Goal: Task Accomplishment & Management: Use online tool/utility

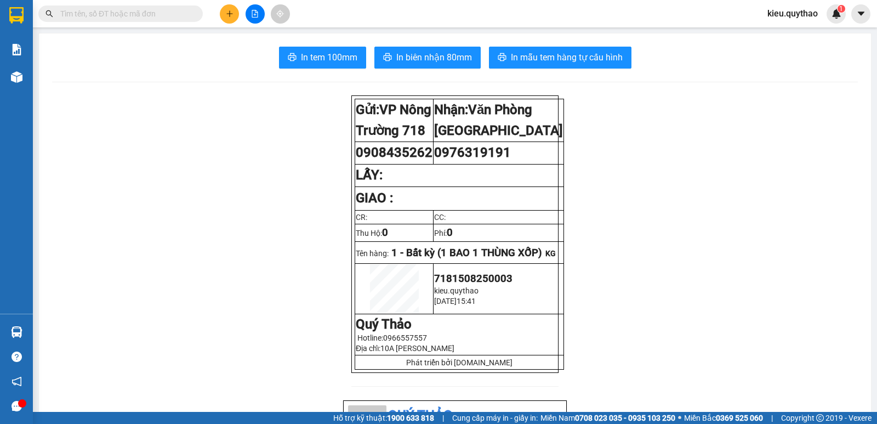
click at [229, 13] on icon "plus" at bounding box center [230, 14] width 8 height 8
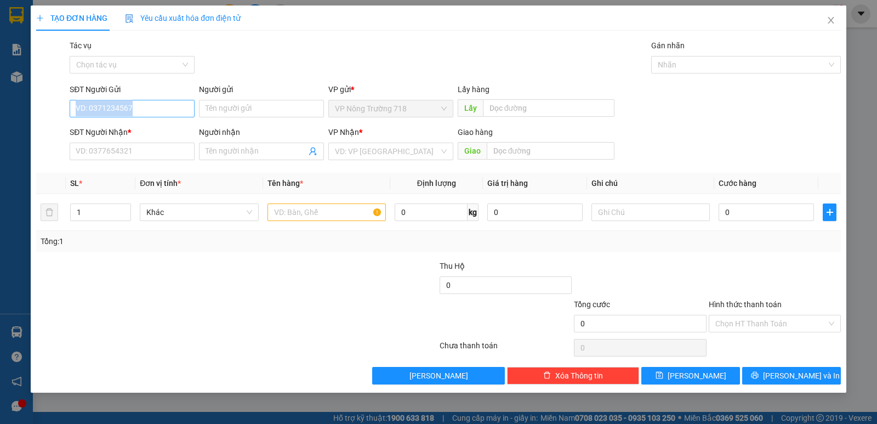
drag, startPoint x: 143, startPoint y: 116, endPoint x: 146, endPoint y: 110, distance: 6.6
click at [146, 110] on div "SĐT Người Gửi VD: 0371234567" at bounding box center [132, 102] width 125 height 38
click at [134, 149] on input "SĐT Người Nhận *" at bounding box center [132, 152] width 125 height 18
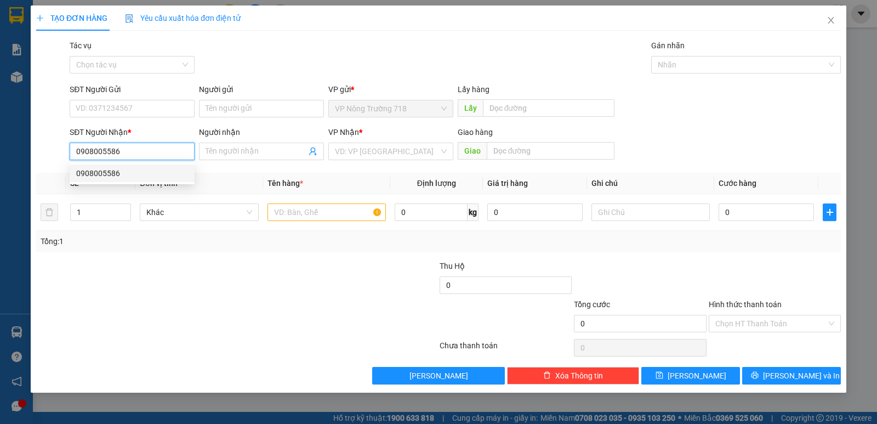
click at [124, 170] on div "0908005586" at bounding box center [132, 173] width 112 height 12
type input "0908005586"
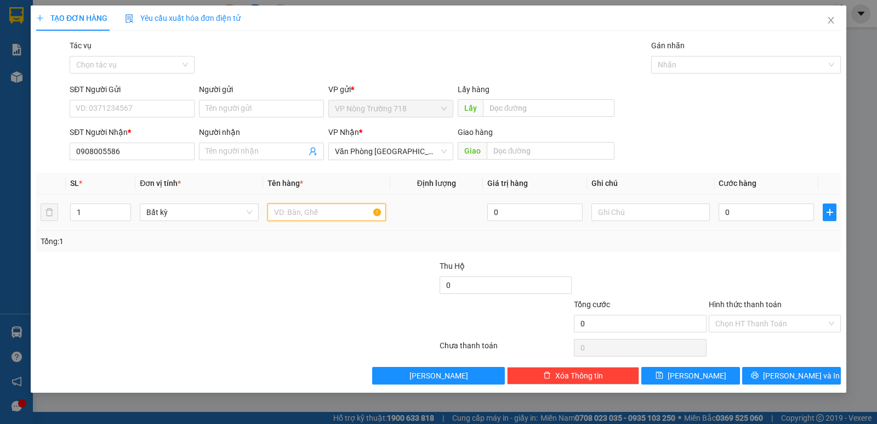
click at [340, 212] on input "text" at bounding box center [327, 212] width 118 height 18
type input "2 THÙNG XỐP"
click at [737, 214] on input "0" at bounding box center [766, 212] width 95 height 18
type input "1"
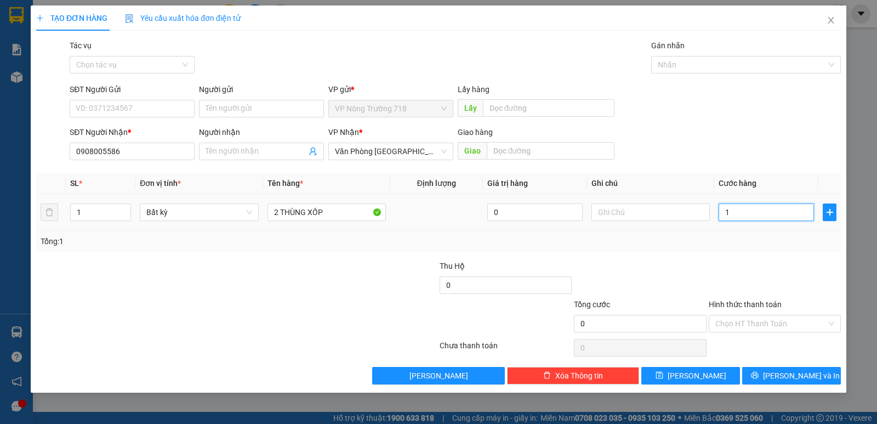
type input "1"
type input "10"
type input "100"
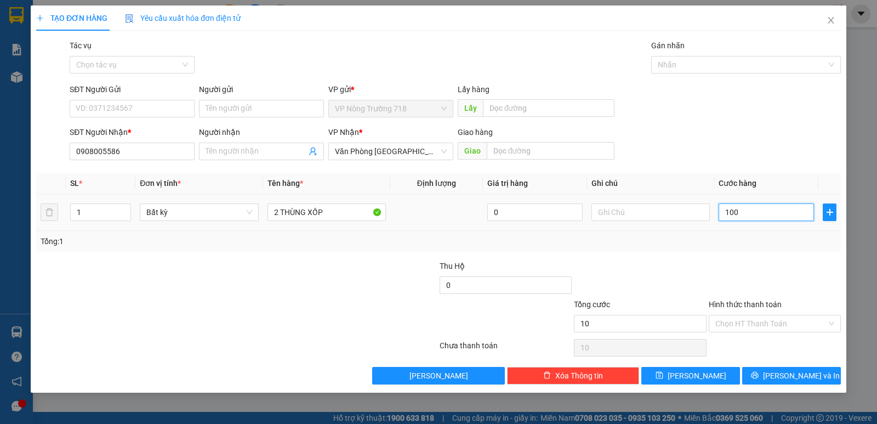
type input "100"
type input "1.000"
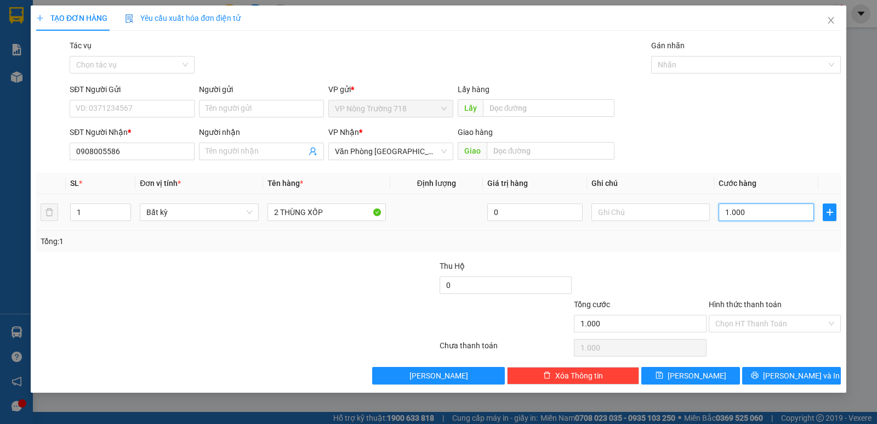
type input "10.000"
type input "100.000"
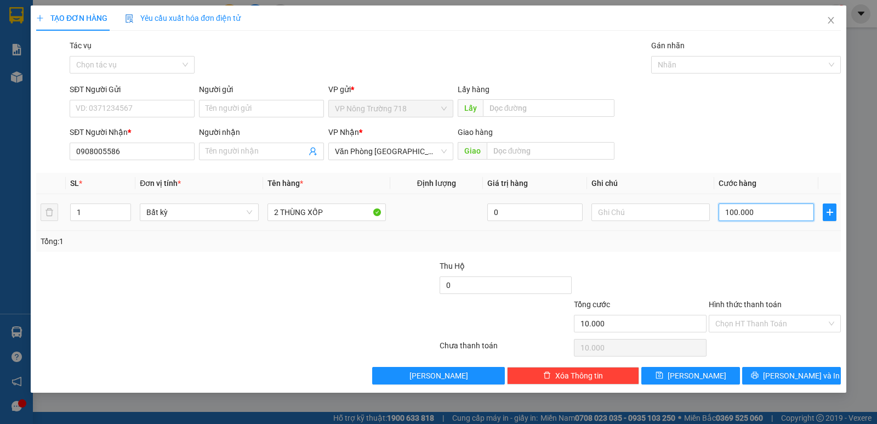
type input "100.000"
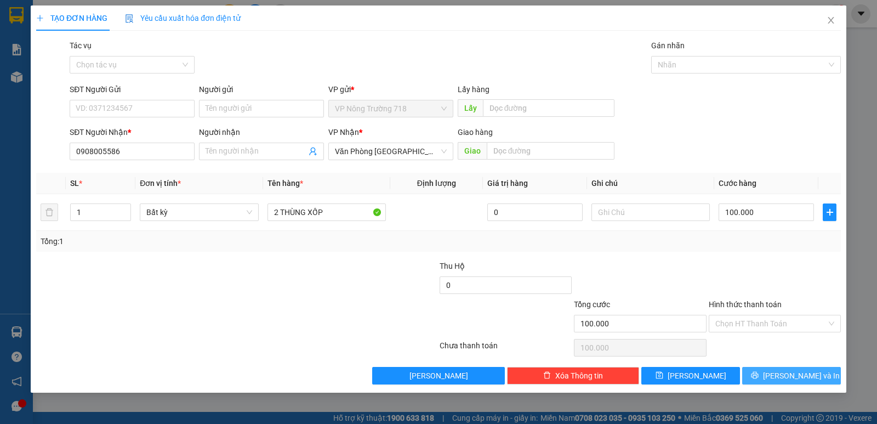
click at [792, 376] on span "[PERSON_NAME] và In" at bounding box center [801, 376] width 77 height 12
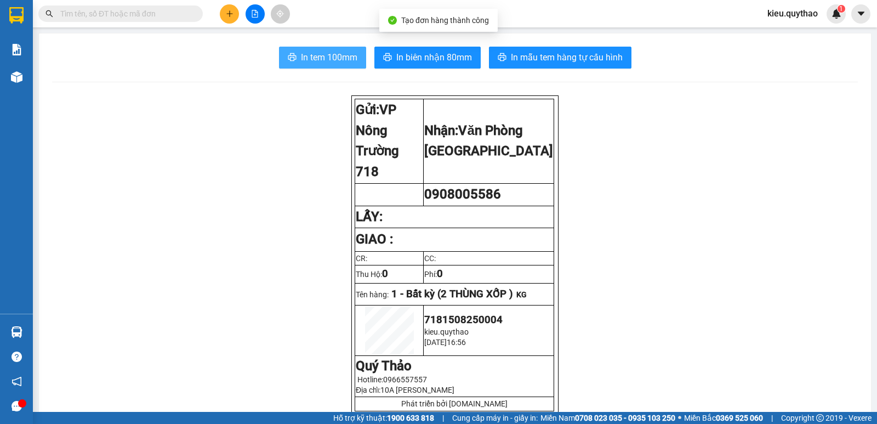
click at [339, 56] on span "In tem 100mm" at bounding box center [329, 57] width 56 height 14
click at [343, 59] on span "In tem 100mm" at bounding box center [329, 57] width 56 height 14
click at [334, 61] on span "In tem 100mm" at bounding box center [329, 57] width 56 height 14
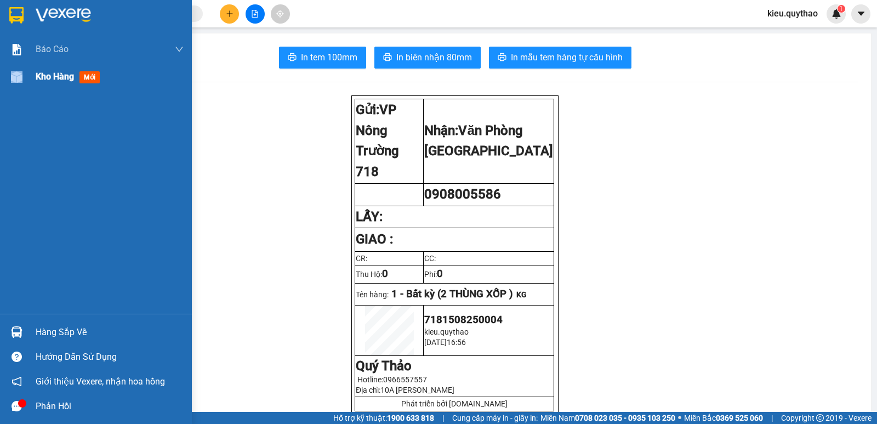
click at [18, 82] on div at bounding box center [16, 76] width 19 height 19
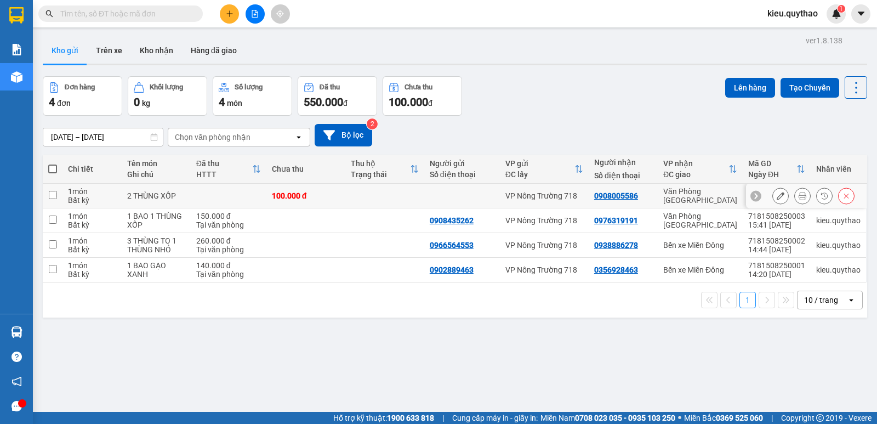
click at [51, 196] on input "checkbox" at bounding box center [53, 195] width 8 height 8
checkbox input "true"
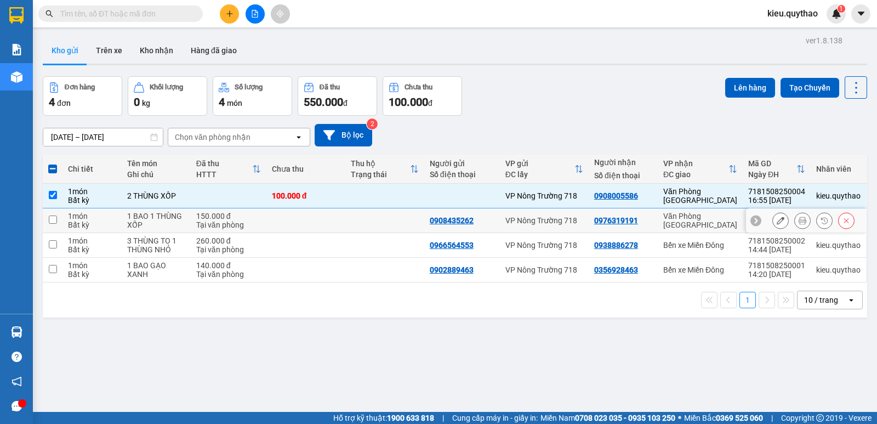
click at [52, 218] on input "checkbox" at bounding box center [53, 219] width 8 height 8
checkbox input "true"
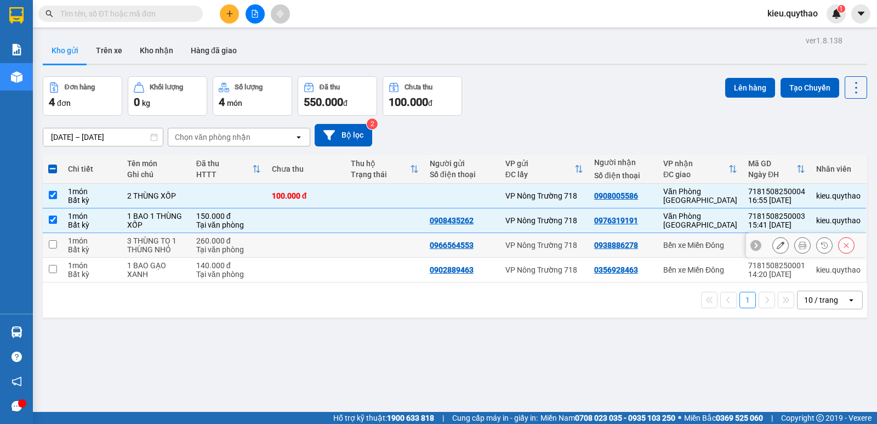
click at [52, 243] on input "checkbox" at bounding box center [53, 244] width 8 height 8
checkbox input "true"
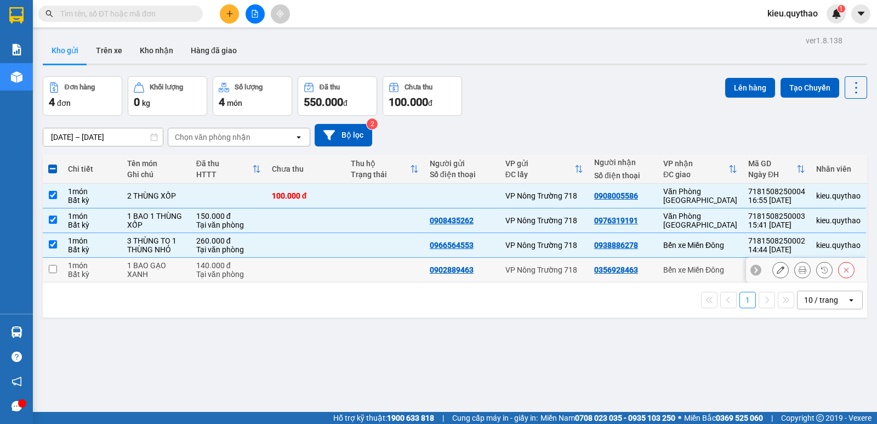
click at [50, 269] on input "checkbox" at bounding box center [53, 269] width 8 height 8
checkbox input "true"
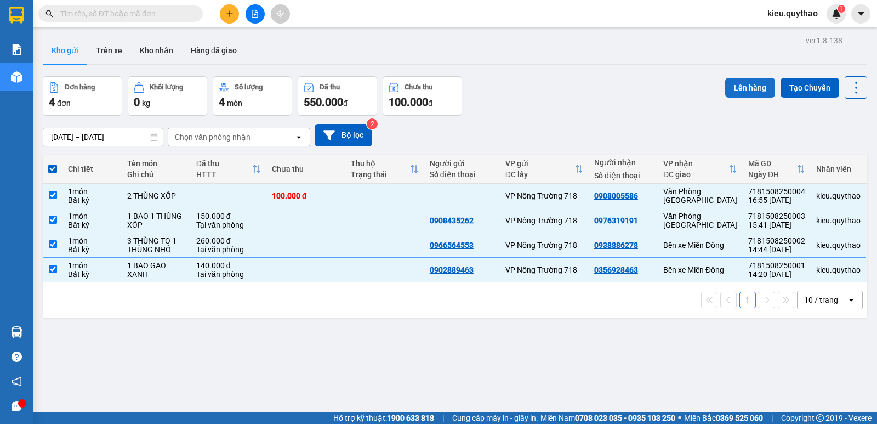
click at [736, 83] on button "Lên hàng" at bounding box center [750, 88] width 50 height 20
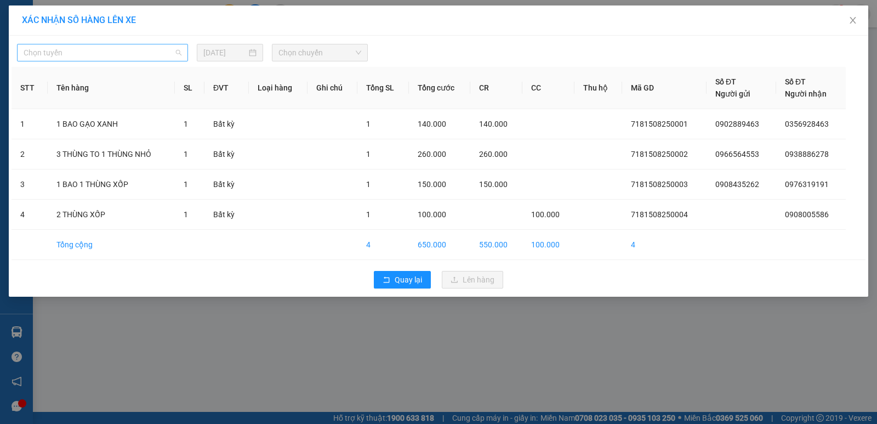
click at [111, 53] on span "Chọn tuyến" at bounding box center [103, 52] width 158 height 16
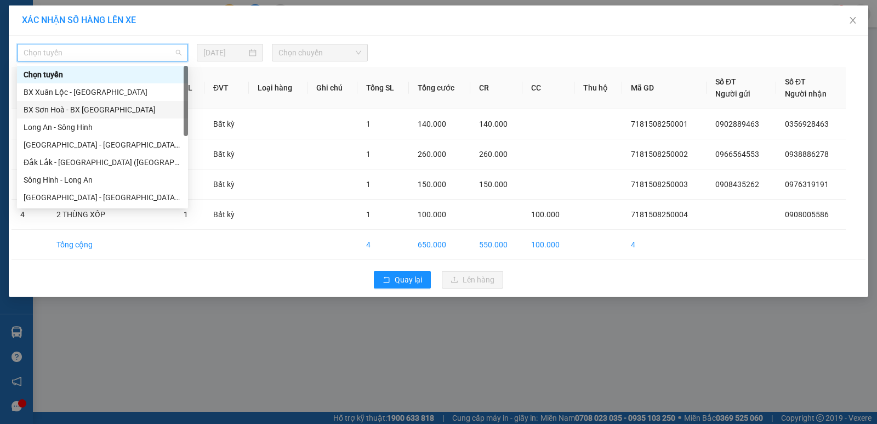
scroll to position [123, 0]
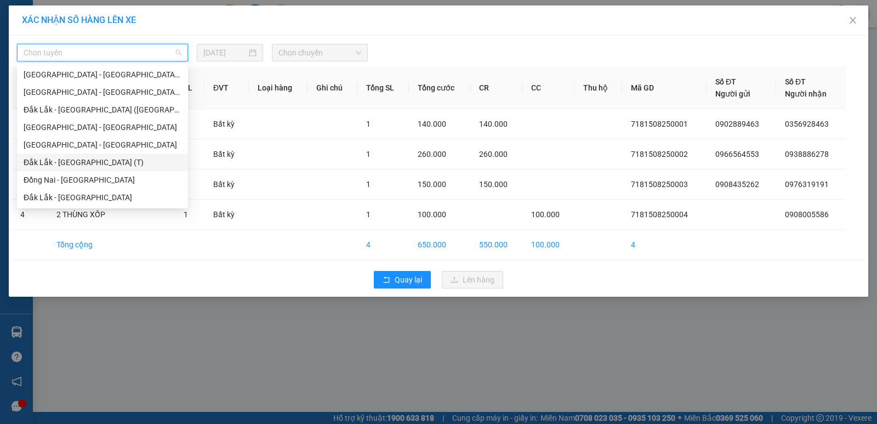
click at [111, 162] on div "Đắk Lắk - [GEOGRAPHIC_DATA] (T)" at bounding box center [103, 162] width 158 height 12
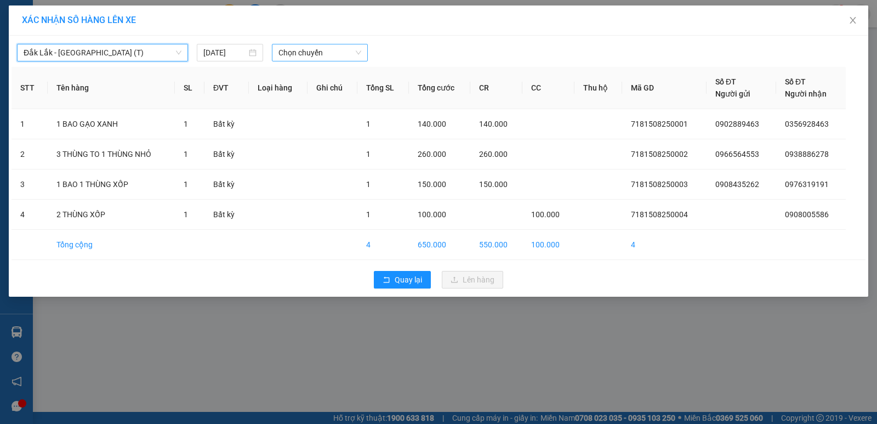
click at [328, 51] on span "Chọn chuyến" at bounding box center [319, 52] width 83 height 16
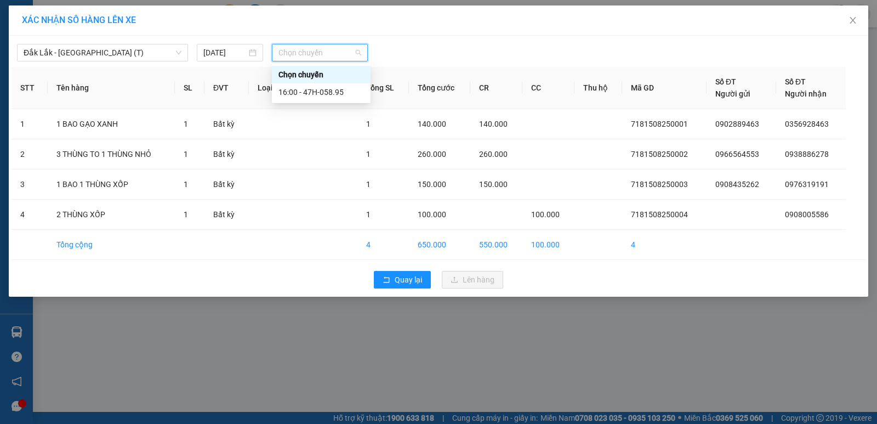
click at [328, 58] on span "Chọn chuyến" at bounding box center [319, 52] width 83 height 16
click at [327, 93] on div "16:00 - 47H-058.95" at bounding box center [321, 92] width 86 height 12
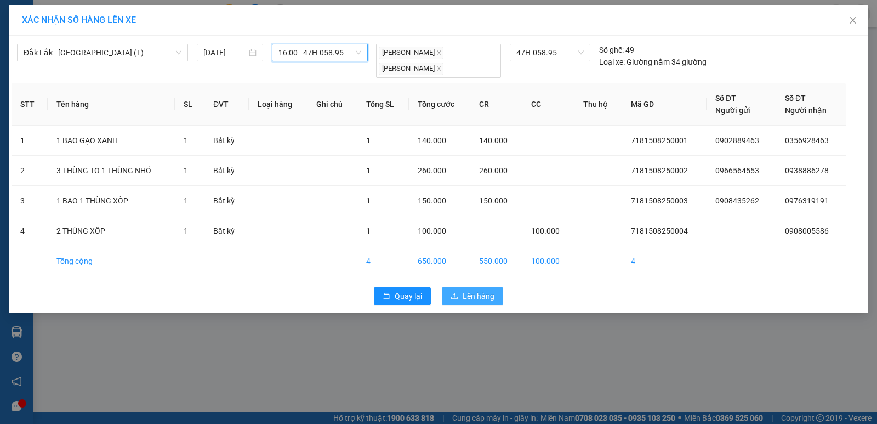
click at [487, 298] on span "Lên hàng" at bounding box center [479, 296] width 32 height 12
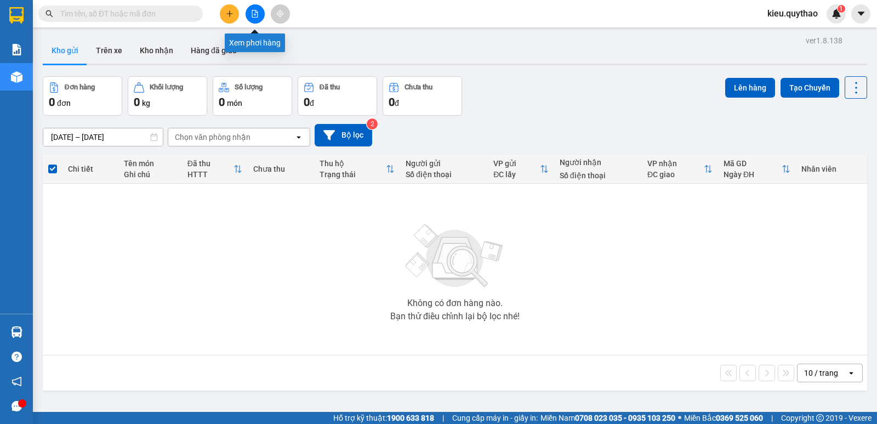
click at [256, 14] on icon "file-add" at bounding box center [255, 14] width 8 height 8
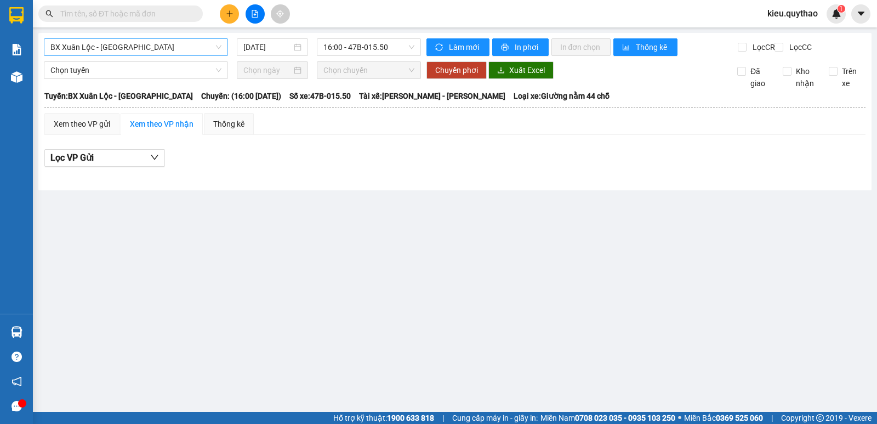
click at [163, 42] on span "BX Xuân Lộc - [GEOGRAPHIC_DATA]" at bounding box center [135, 47] width 171 height 16
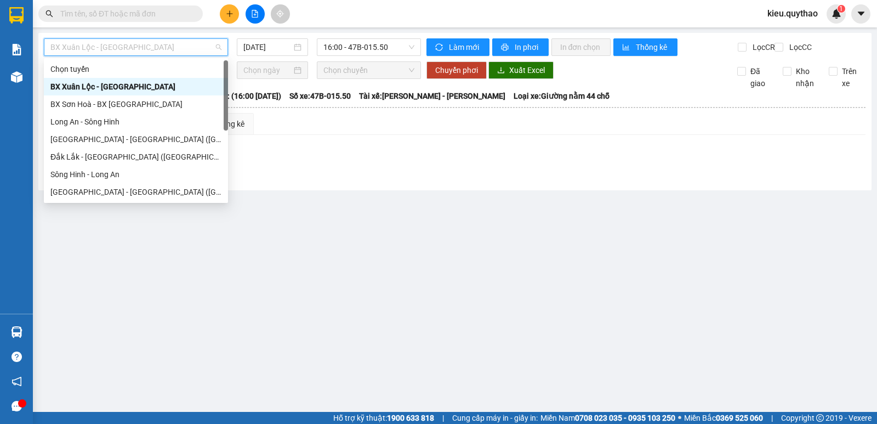
scroll to position [123, 0]
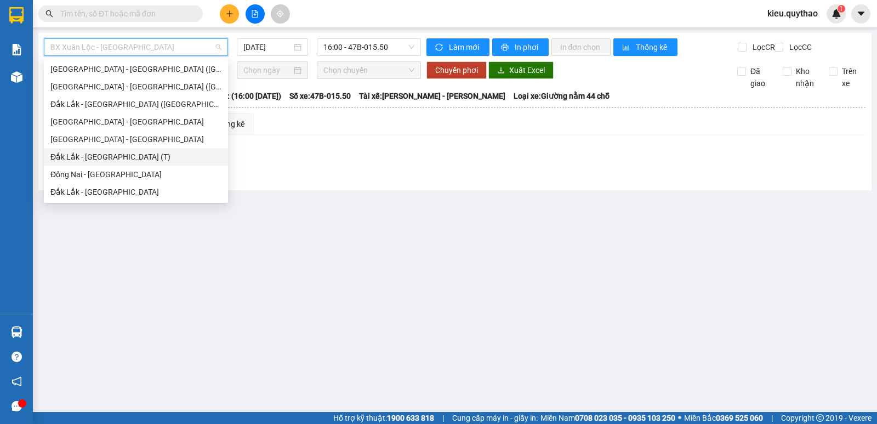
click at [139, 152] on div "Đắk Lắk - [GEOGRAPHIC_DATA] (T)" at bounding box center [135, 157] width 171 height 12
type input "[DATE]"
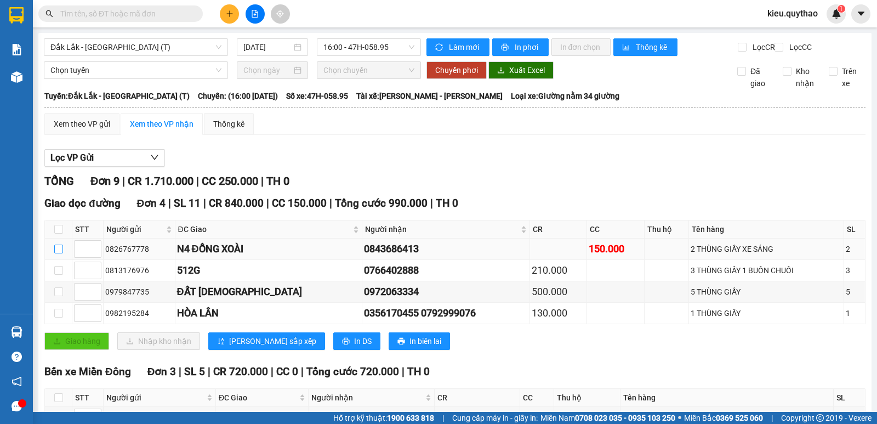
click at [53, 257] on td at bounding box center [58, 248] width 27 height 21
click at [61, 275] on input "checkbox" at bounding box center [58, 270] width 9 height 9
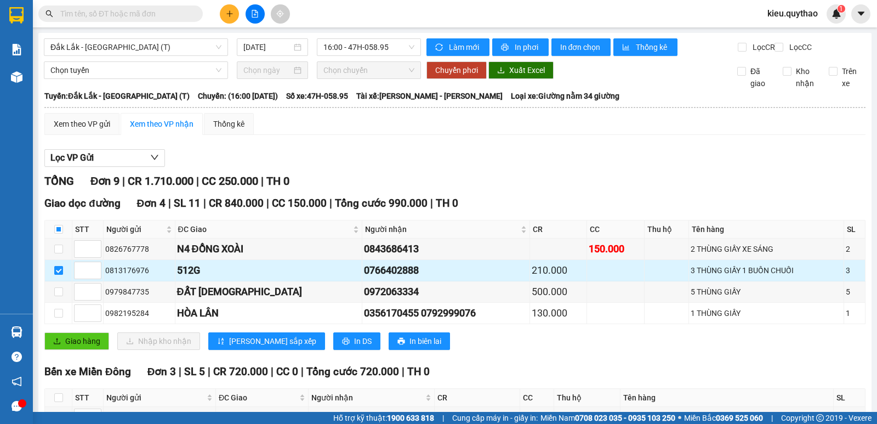
click at [55, 274] on label at bounding box center [58, 270] width 9 height 12
click at [55, 274] on input "checkbox" at bounding box center [58, 270] width 9 height 9
checkbox input "false"
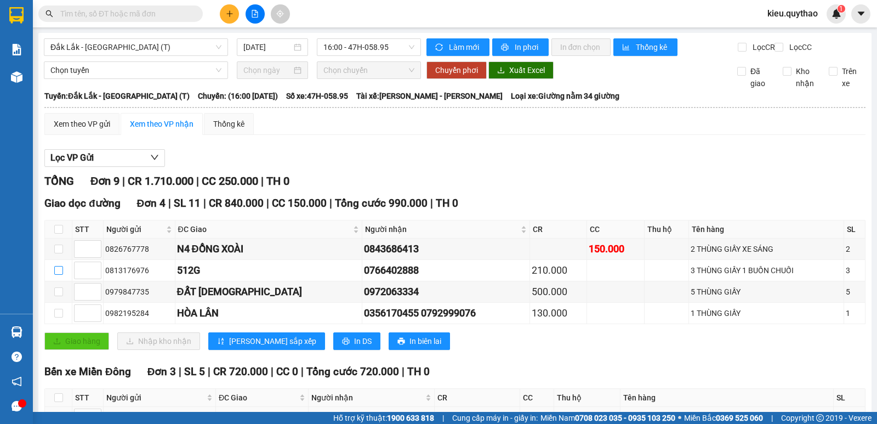
scroll to position [164, 0]
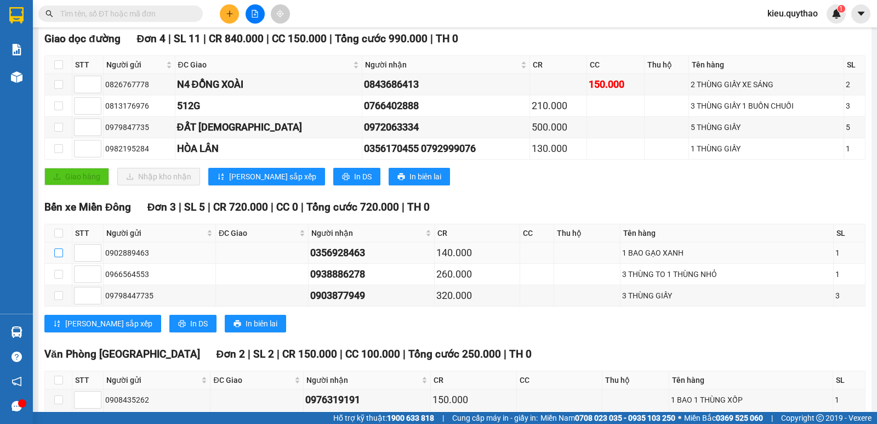
click at [60, 257] on input "checkbox" at bounding box center [58, 252] width 9 height 9
checkbox input "true"
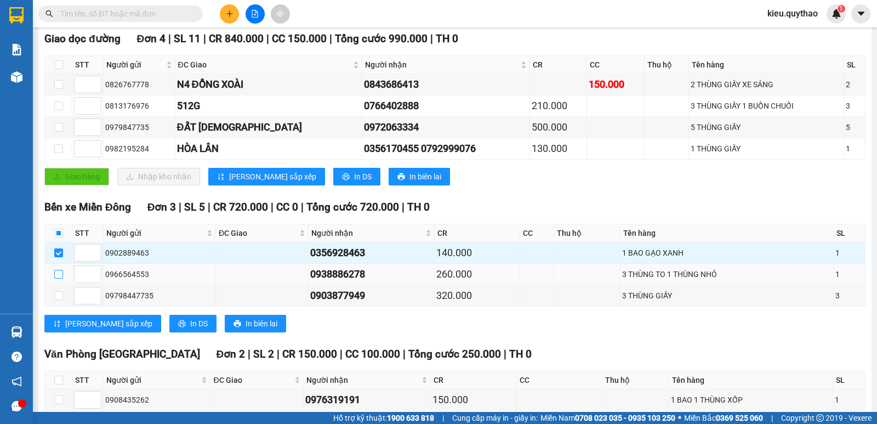
click at [55, 278] on input "checkbox" at bounding box center [58, 274] width 9 height 9
checkbox input "true"
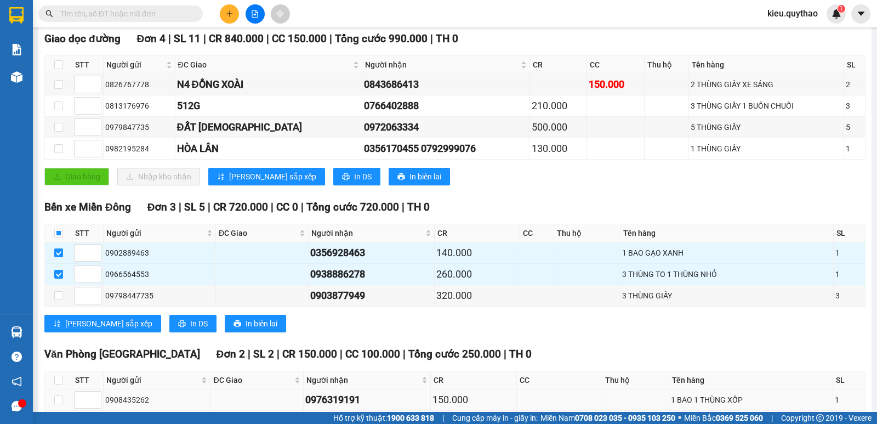
scroll to position [251, 0]
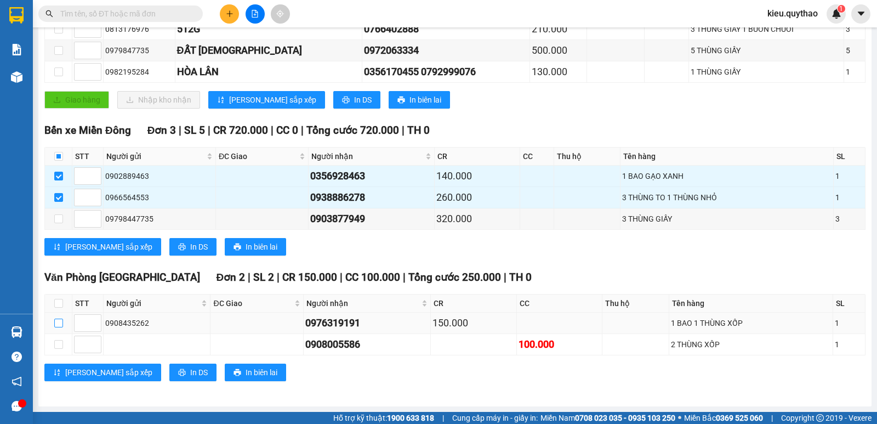
click at [59, 323] on input "checkbox" at bounding box center [58, 323] width 9 height 9
checkbox input "true"
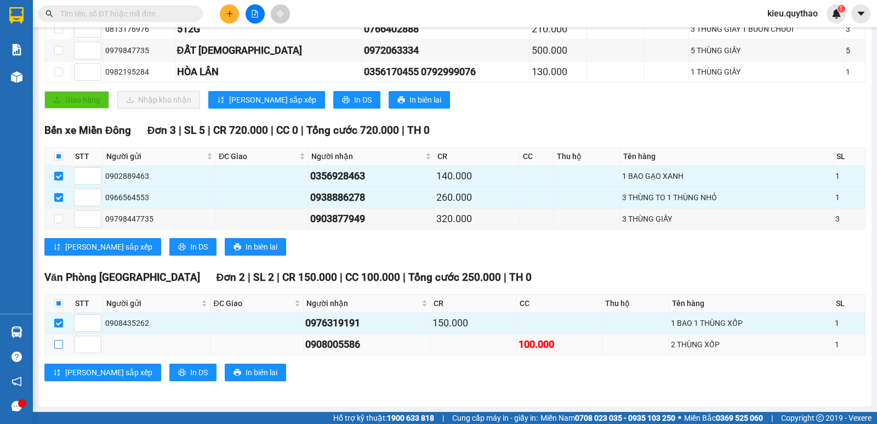
click at [54, 345] on input "checkbox" at bounding box center [58, 344] width 9 height 9
checkbox input "true"
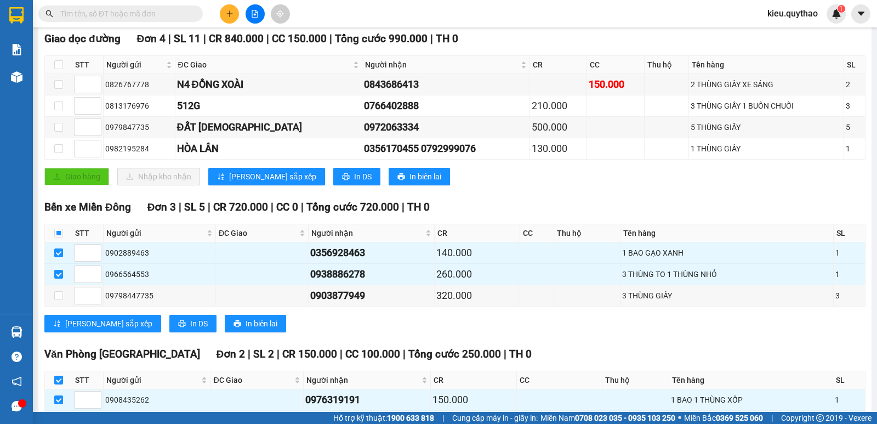
scroll to position [0, 0]
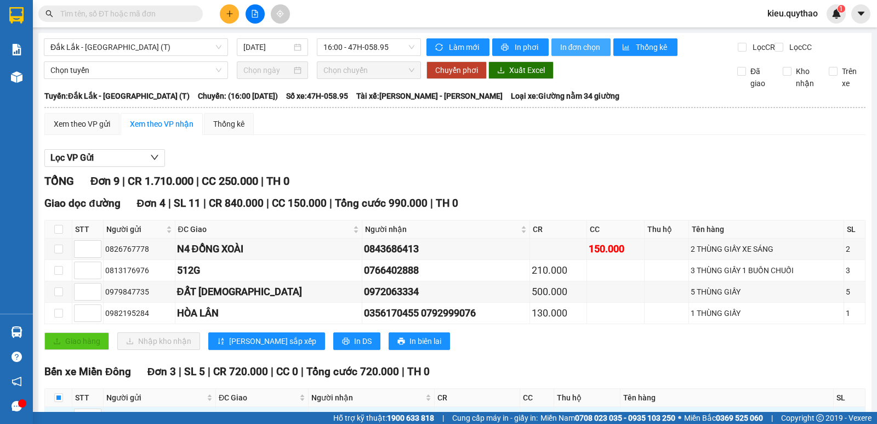
click at [576, 44] on span "In đơn chọn" at bounding box center [581, 47] width 42 height 12
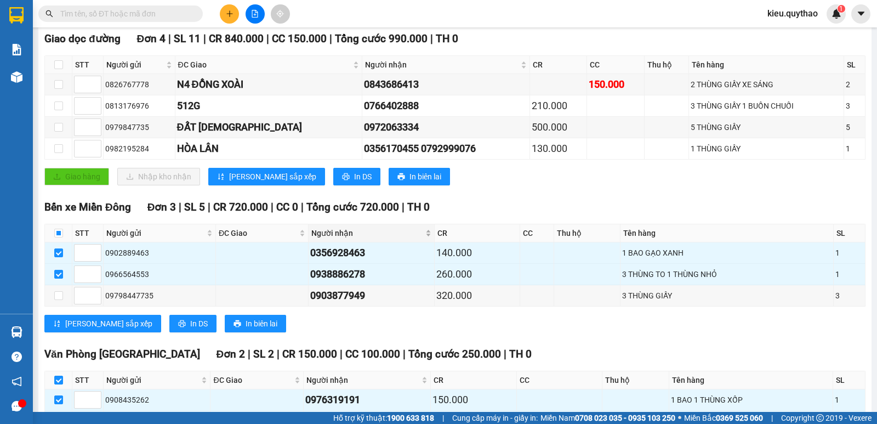
scroll to position [251, 0]
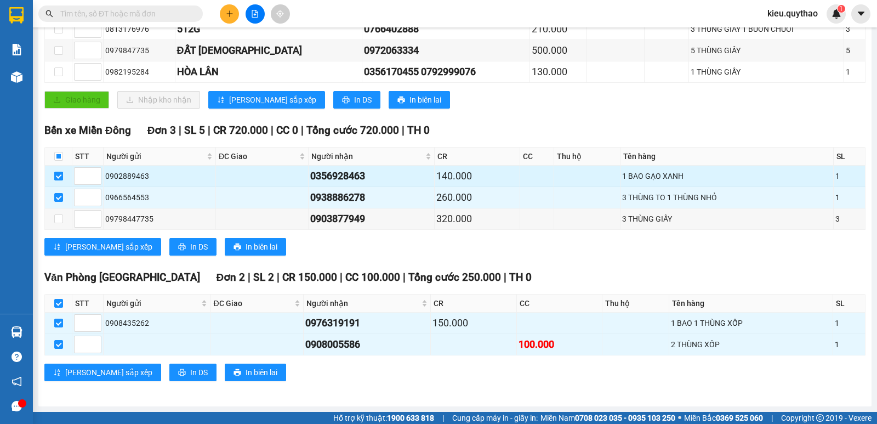
click at [59, 179] on input "checkbox" at bounding box center [58, 176] width 9 height 9
checkbox input "false"
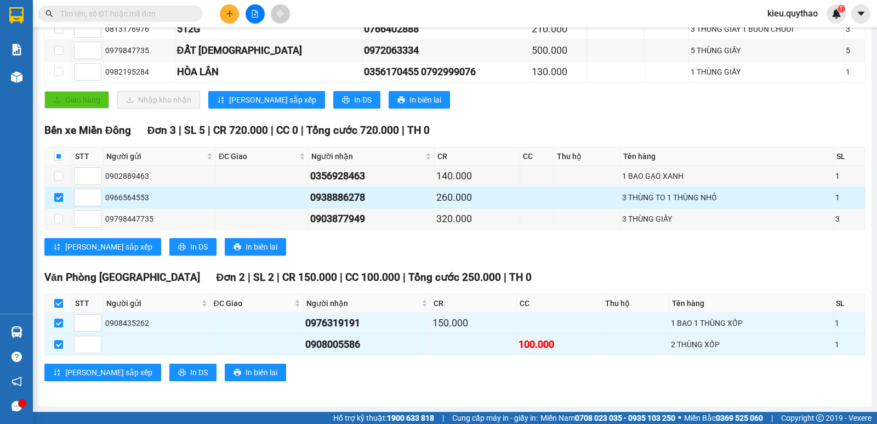
click at [60, 193] on input "checkbox" at bounding box center [58, 197] width 9 height 9
checkbox input "false"
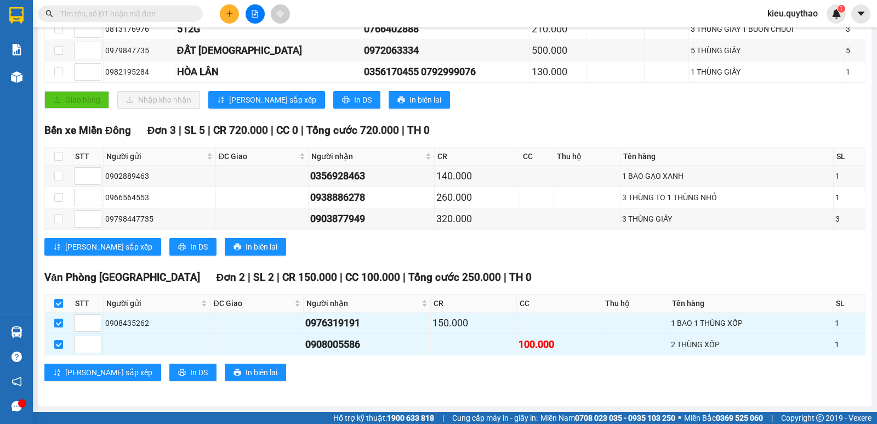
click at [57, 300] on input "checkbox" at bounding box center [58, 303] width 9 height 9
checkbox input "false"
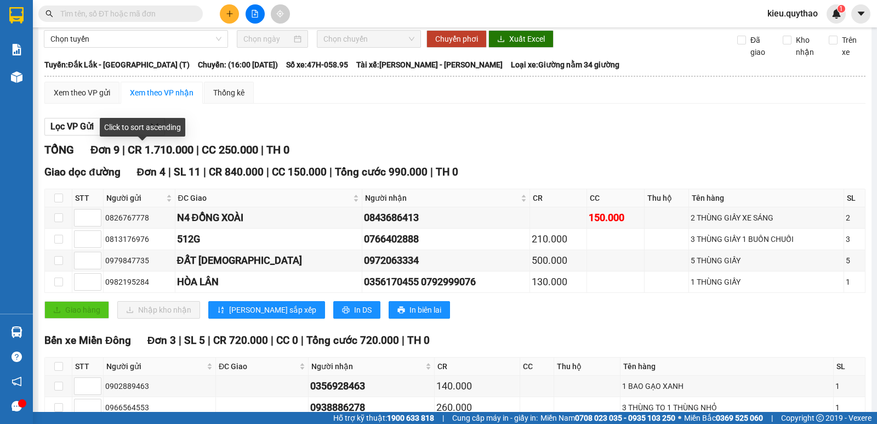
scroll to position [0, 0]
